Goal: Task Accomplishment & Management: Manage account settings

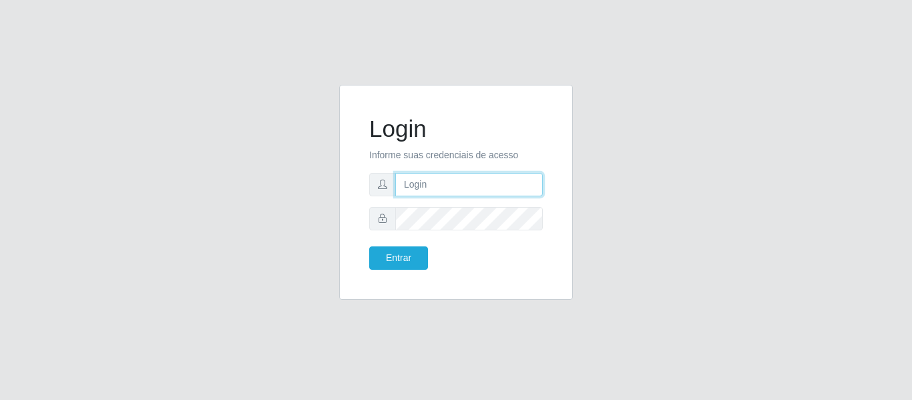
type input "camilaglacer@real"
click at [366, 217] on div "Login Informe suas credenciais de acesso camilaglacer@real Entrar" at bounding box center [456, 192] width 200 height 182
drag, startPoint x: 494, startPoint y: 184, endPoint x: 392, endPoint y: 196, distance: 102.9
click at [392, 196] on form "Login Informe suas credenciais de acesso camilaglacer@real Entrar" at bounding box center [456, 192] width 174 height 155
paste input "alex@b8iwof"
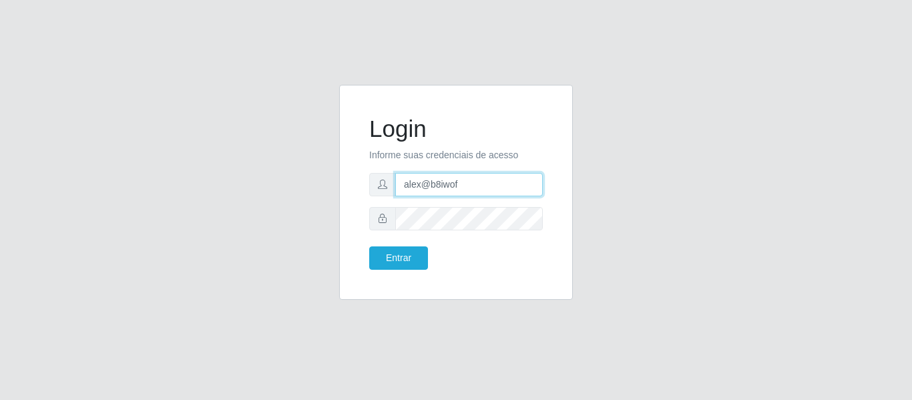
type input "alex@b8iwof"
click at [456, 309] on div "Login Informe suas credenciais de acesso alex@b8iwof Entrar" at bounding box center [456, 200] width 254 height 231
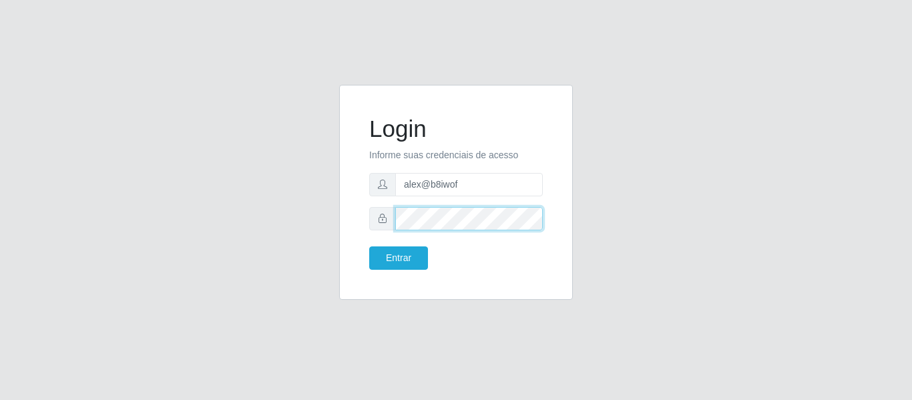
click at [376, 220] on div at bounding box center [456, 218] width 174 height 23
click at [419, 239] on form "Login Informe suas credenciais de acesso alex@b8iwof Entrar" at bounding box center [456, 192] width 174 height 155
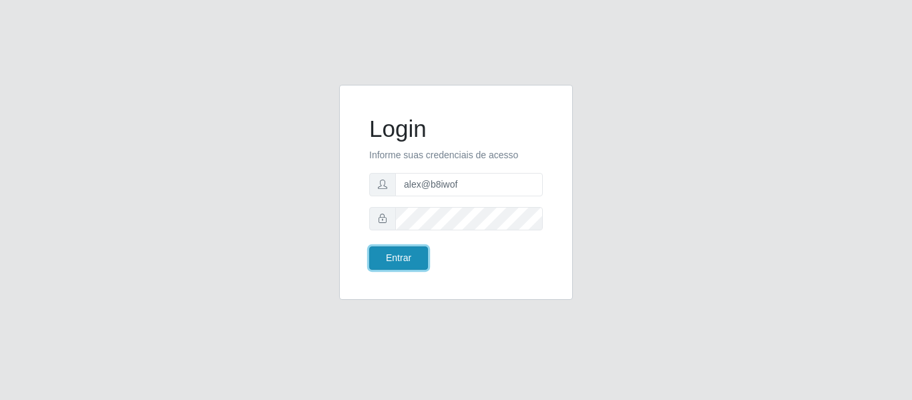
click at [414, 248] on button "Entrar" at bounding box center [398, 257] width 59 height 23
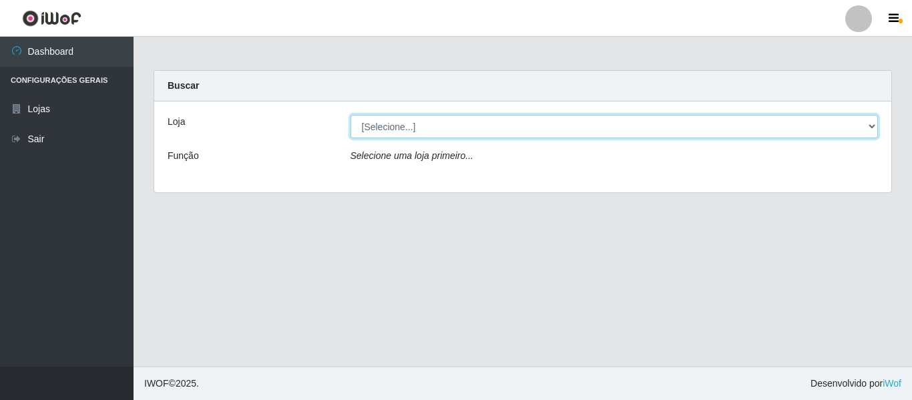
click at [427, 132] on select "[Selecione...] Bemais Supermercados - B8 [PERSON_NAME]" at bounding box center [615, 126] width 528 height 23
select select "413"
click at [351, 115] on select "[Selecione...] Bemais Supermercados - B8 [PERSON_NAME]" at bounding box center [615, 126] width 528 height 23
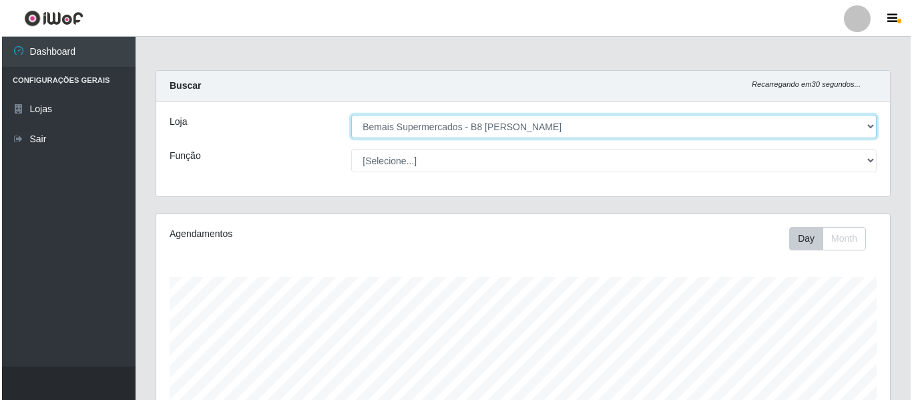
scroll to position [277, 734]
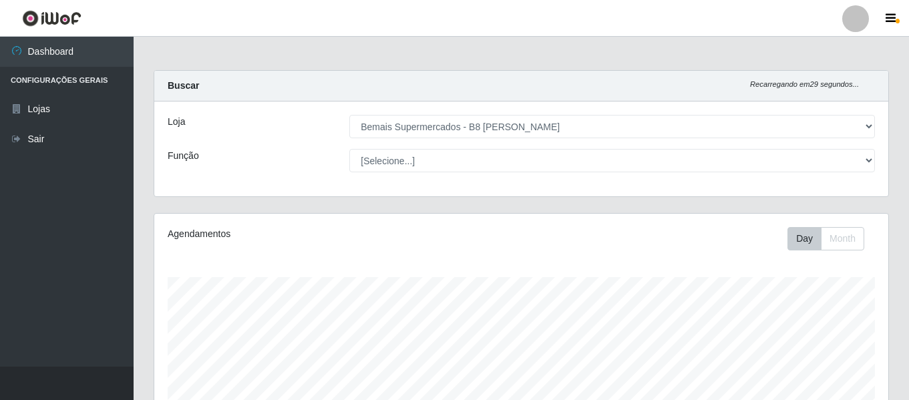
drag, startPoint x: 846, startPoint y: 15, endPoint x: 840, endPoint y: 28, distance: 14.6
click at [847, 15] on div at bounding box center [855, 18] width 27 height 27
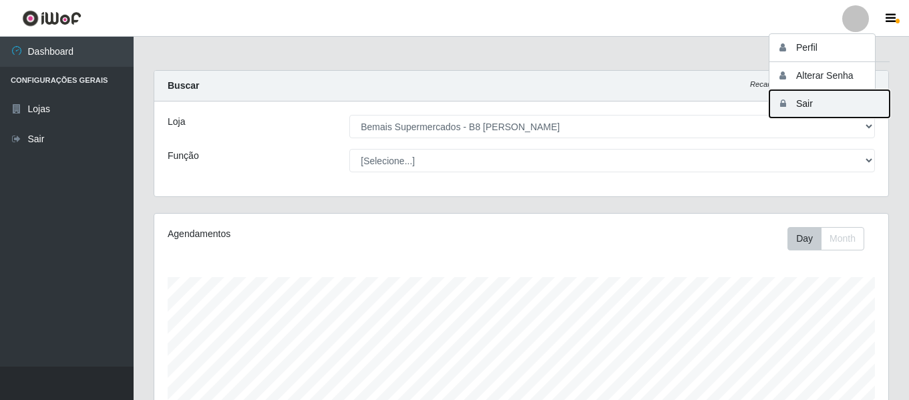
click at [823, 98] on button "Sair" at bounding box center [829, 103] width 120 height 27
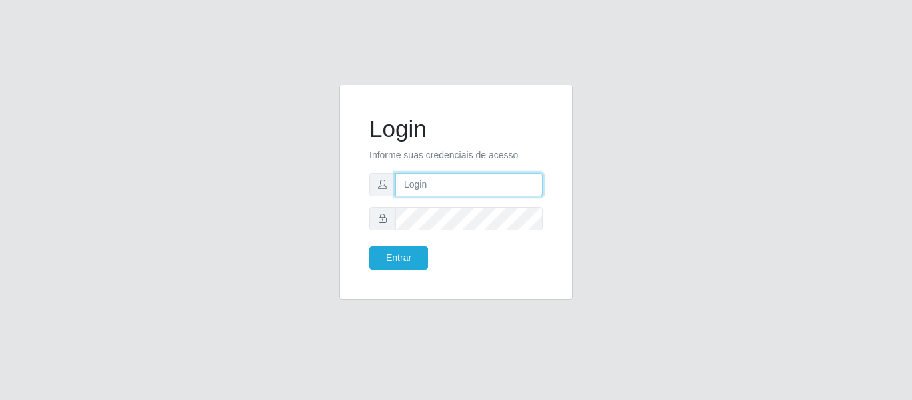
type input "camilaglacer@real"
